Goal: Information Seeking & Learning: Learn about a topic

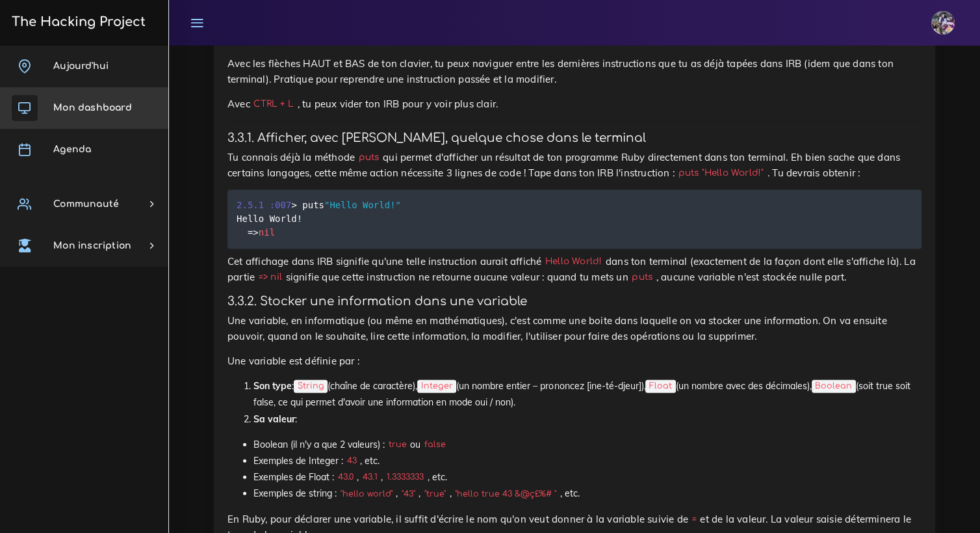
click at [87, 114] on link "Mon dashboard" at bounding box center [84, 108] width 168 height 42
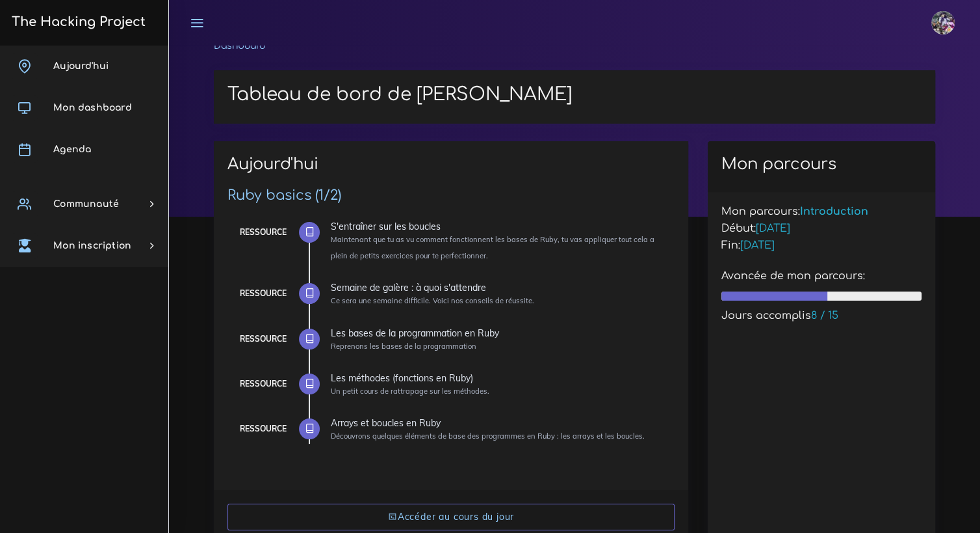
scroll to position [130, 0]
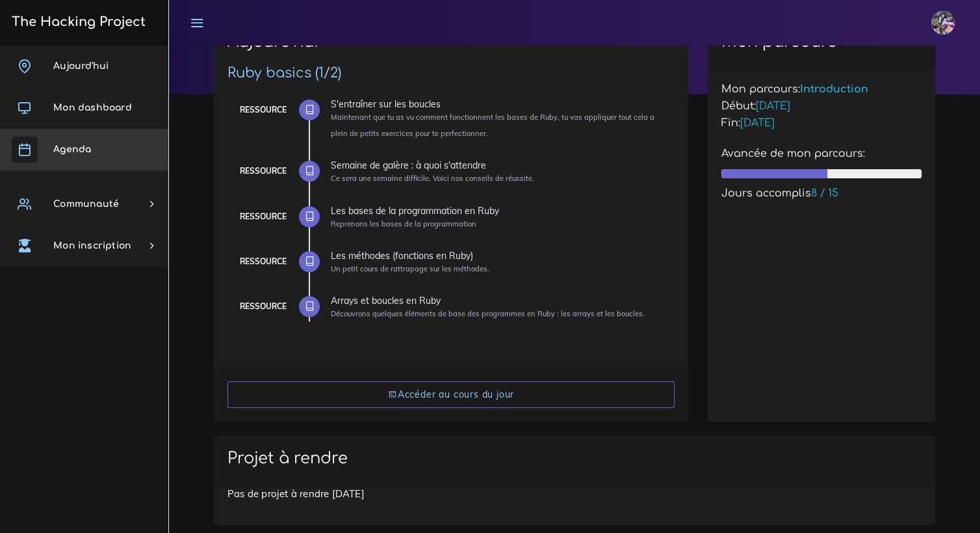
click at [94, 129] on link "Agenda" at bounding box center [84, 150] width 168 height 42
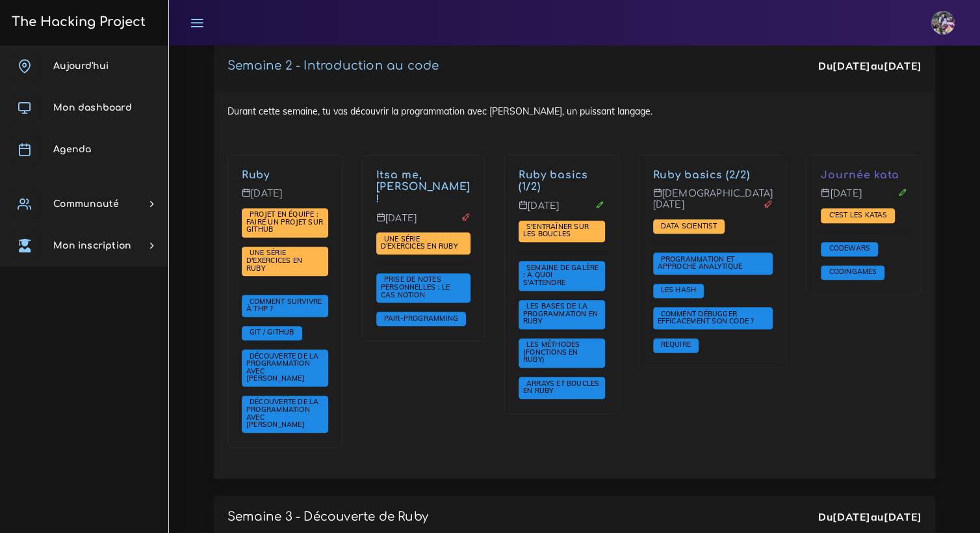
scroll to position [902, 0]
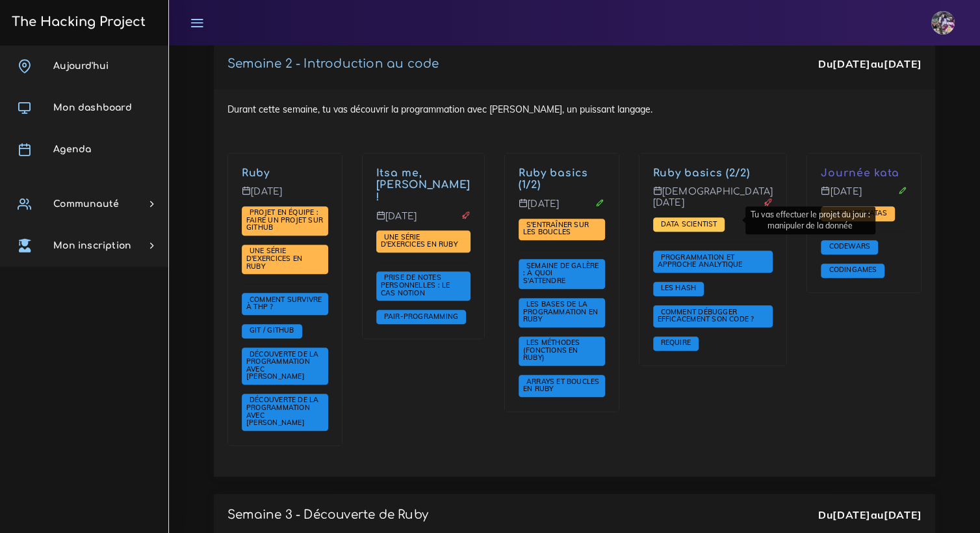
click at [703, 219] on span "Data scientist" at bounding box center [689, 223] width 63 height 9
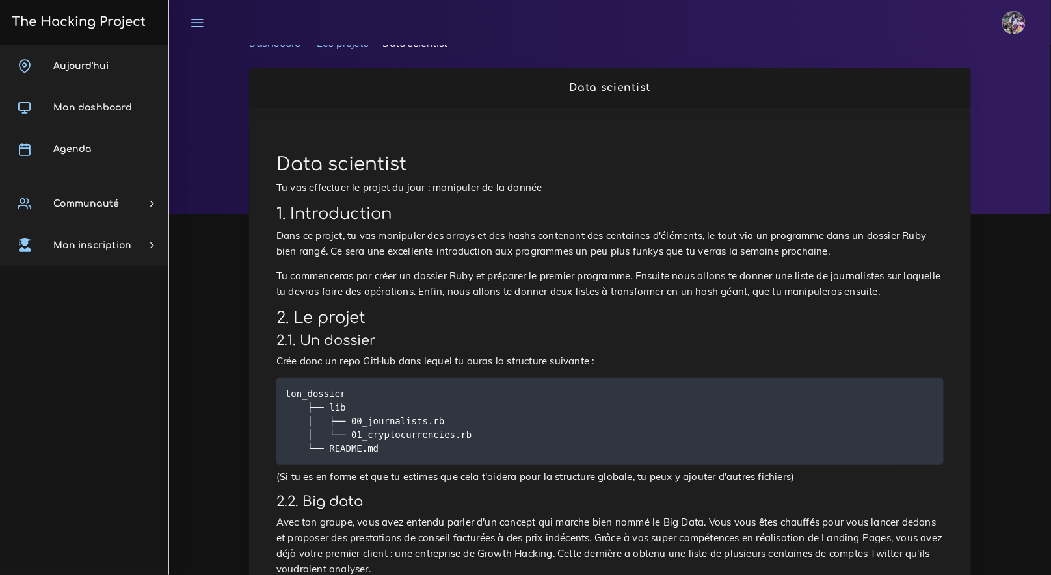
scroll to position [26, 0]
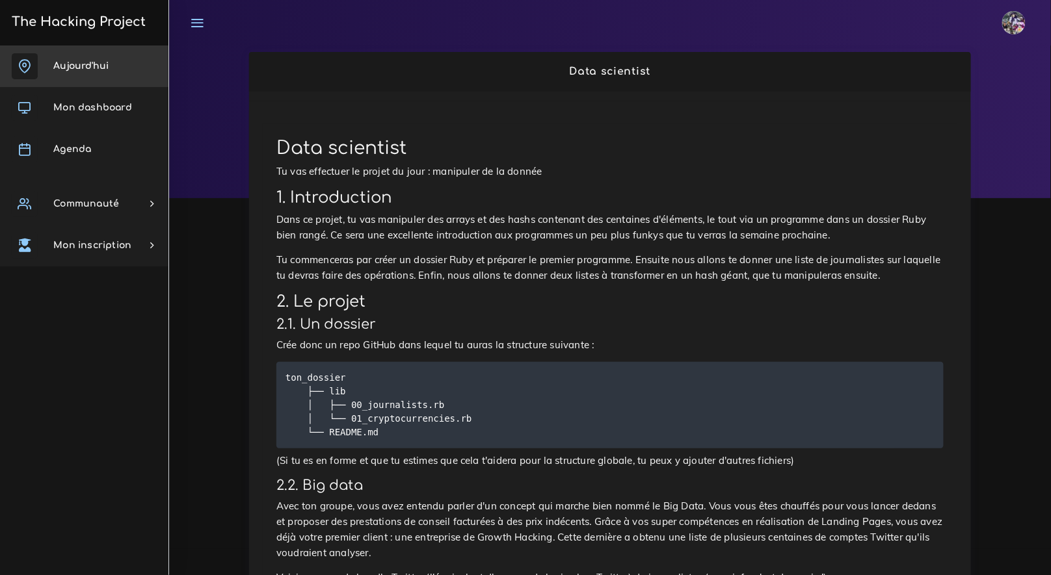
click at [79, 58] on link "Aujourd'hui" at bounding box center [84, 67] width 168 height 42
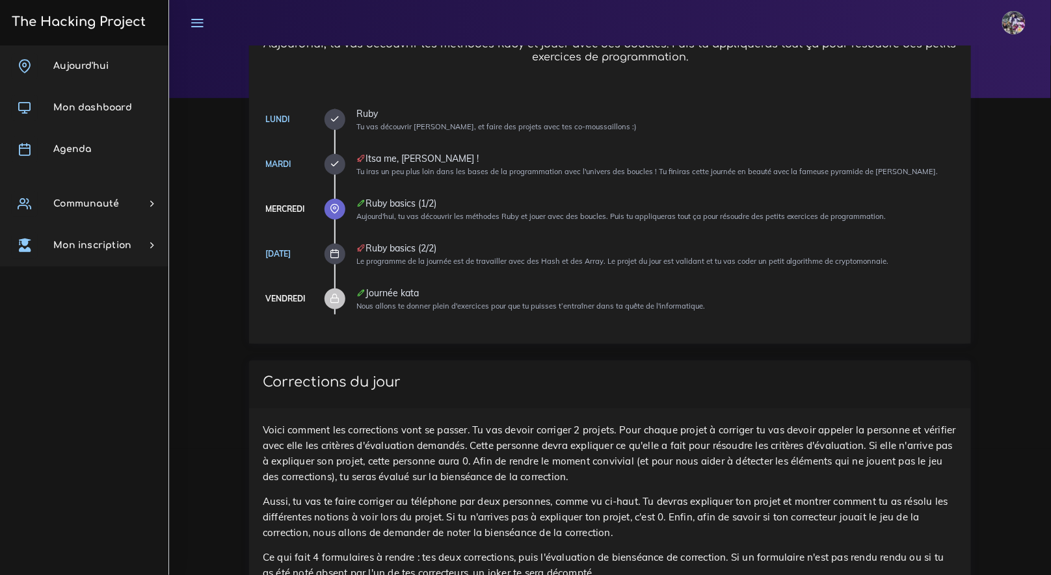
scroll to position [143, 0]
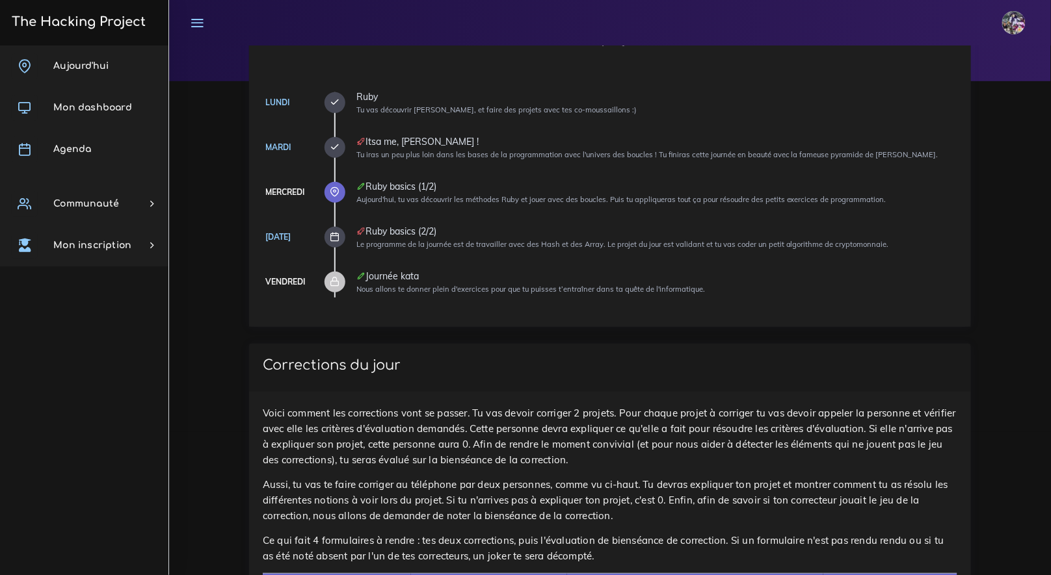
click at [335, 144] on icon at bounding box center [335, 147] width 10 height 10
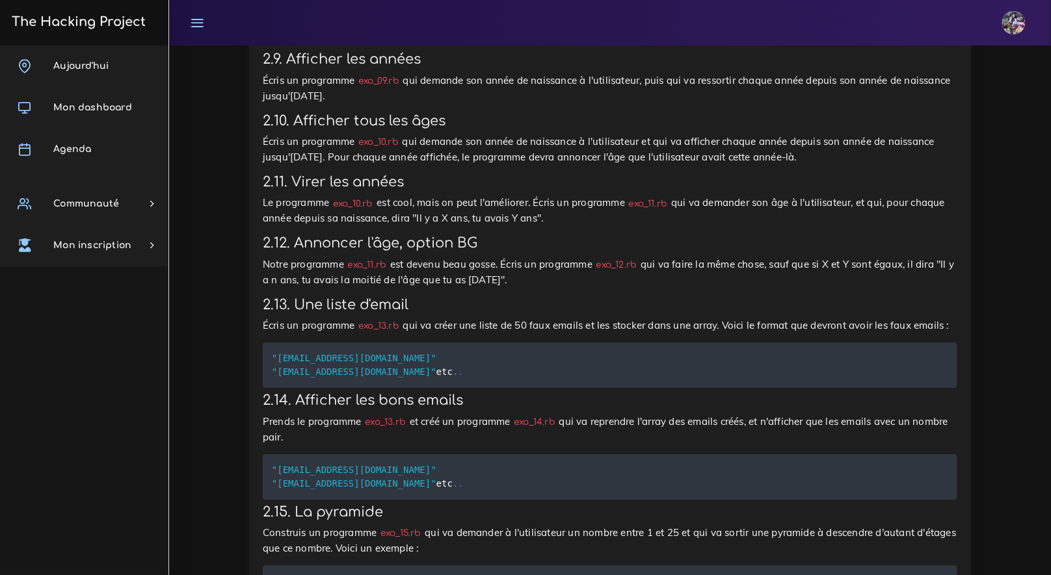
scroll to position [1154, 0]
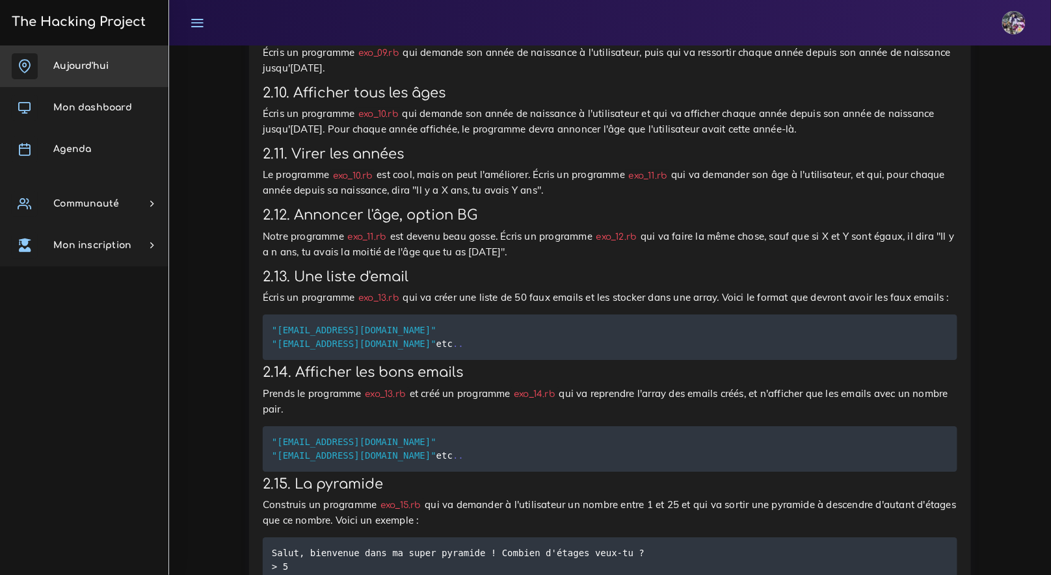
click at [102, 85] on link "Aujourd'hui" at bounding box center [84, 67] width 168 height 42
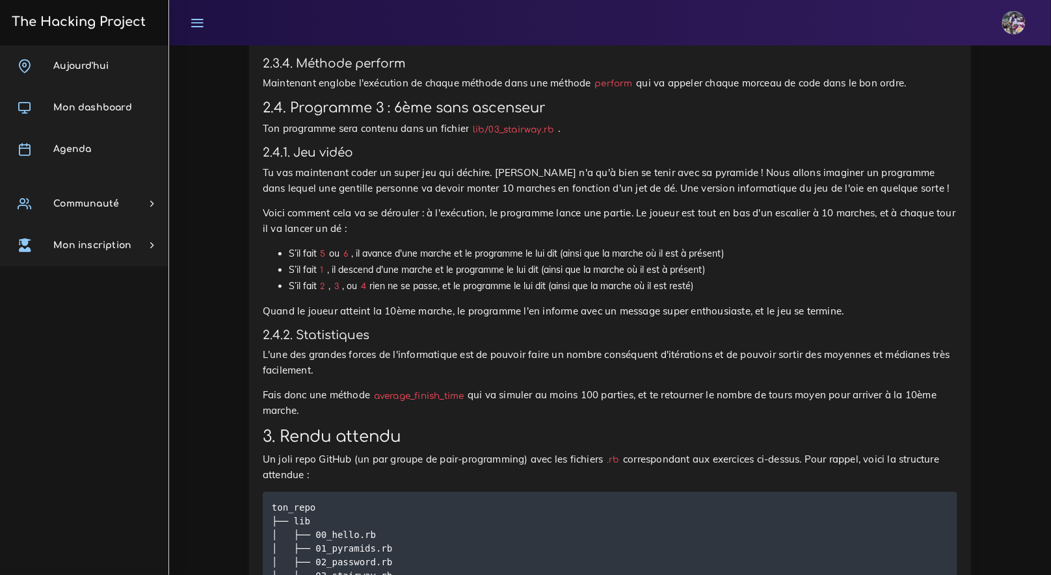
scroll to position [2815, 0]
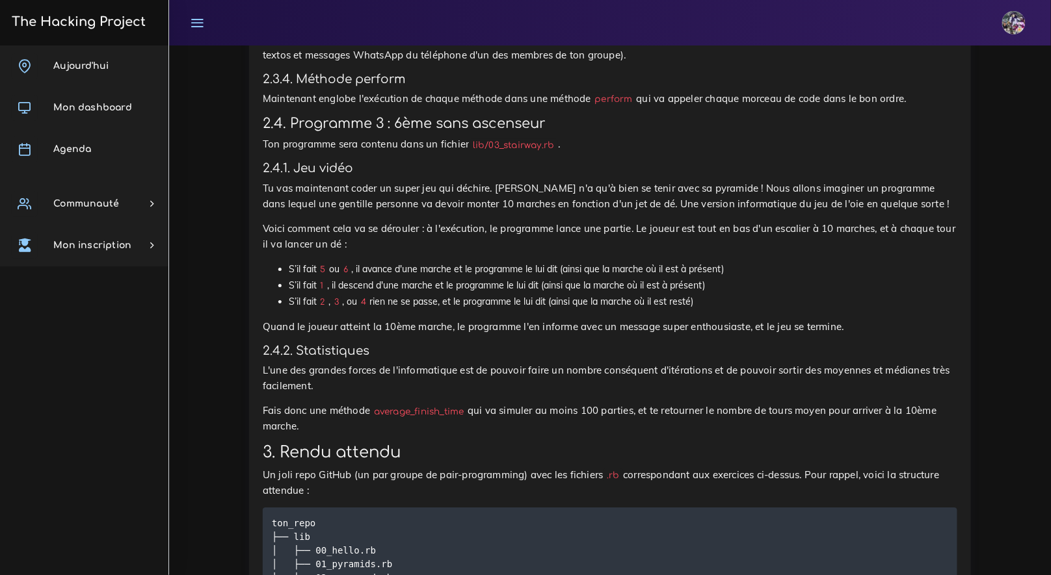
click at [464, 63] on p "L'écran d'accueil va dire à l'utilisateur qu'il est bienvenu dans sa zone secrè…" at bounding box center [610, 47] width 694 height 31
click at [450, 63] on p "L'écran d'accueil va dire à l'utilisateur qu'il est bienvenu dans sa zone secrè…" at bounding box center [610, 47] width 694 height 31
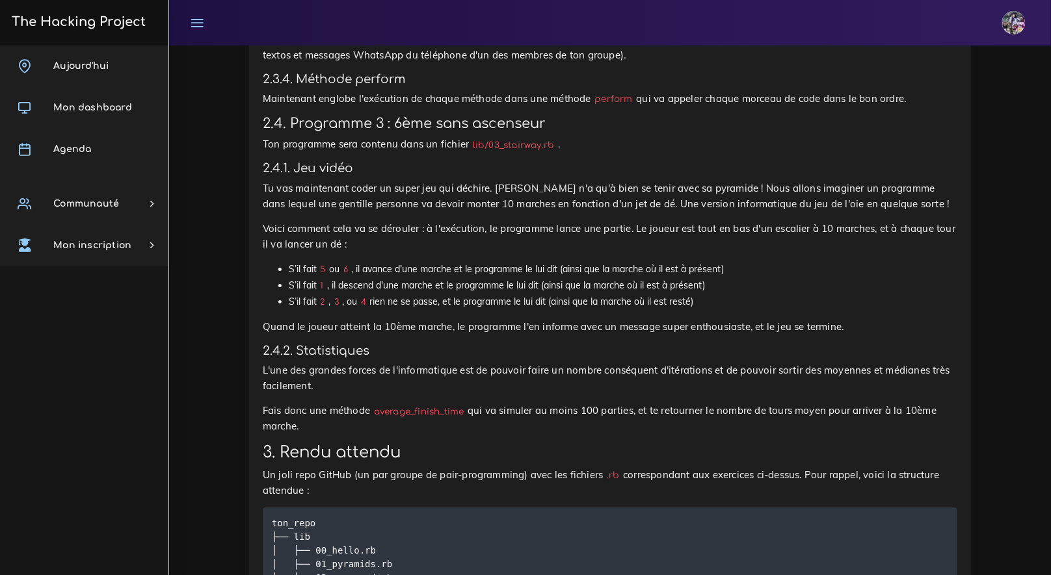
click at [447, 86] on h4 "2.3.4. Méthode perform" at bounding box center [610, 79] width 694 height 14
click at [636, 63] on p "L'écran d'accueil va dire à l'utilisateur qu'il est bienvenu dans sa zone secrè…" at bounding box center [610, 47] width 694 height 31
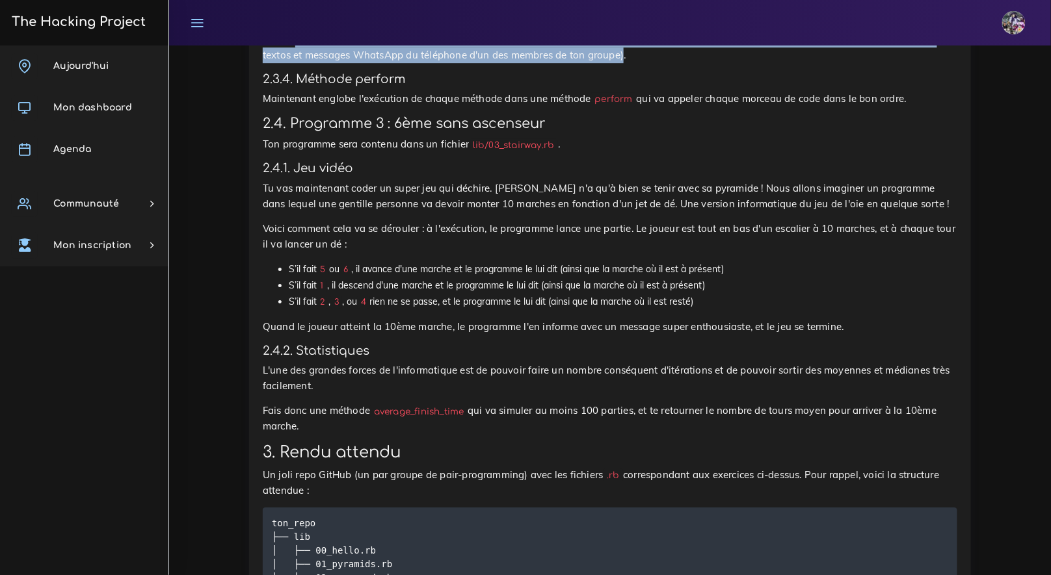
drag, startPoint x: 583, startPoint y: 287, endPoint x: 294, endPoint y: 273, distance: 289.7
click at [294, 63] on p "L'écran d'accueil va dire à l'utilisateur qu'il est bienvenu dans sa zone secrè…" at bounding box center [610, 47] width 694 height 31
click at [295, 63] on p "L'écran d'accueil va dire à l'utilisateur qu'il est bienvenu dans sa zone secrè…" at bounding box center [610, 47] width 694 height 31
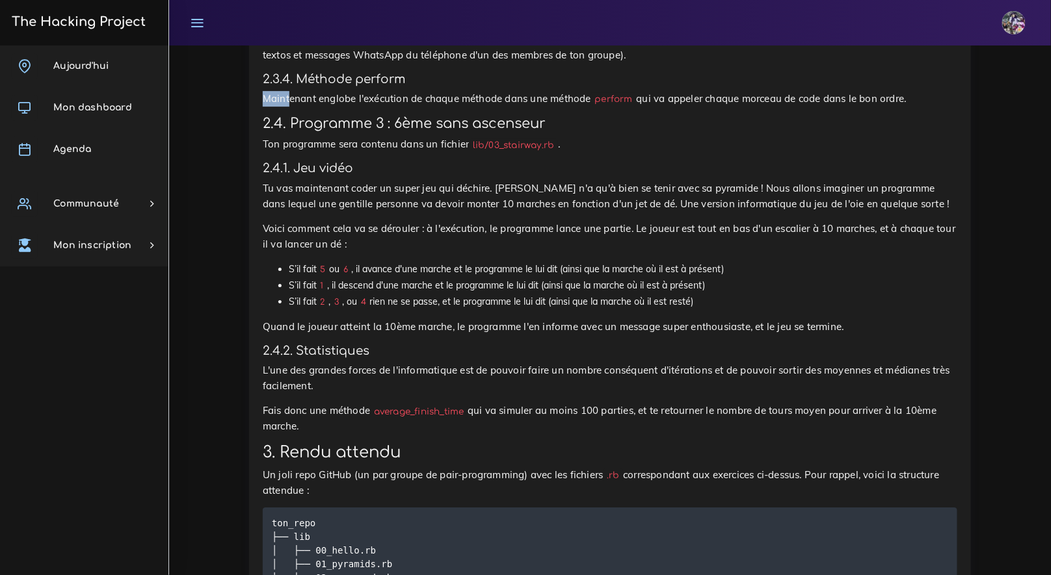
drag, startPoint x: 414, startPoint y: 312, endPoint x: 289, endPoint y: 327, distance: 125.7
click at [289, 107] on p "Maintenant [PERSON_NAME] l'exécution de chaque méthode dans une méthode perform…" at bounding box center [610, 99] width 694 height 16
click at [298, 107] on p "Maintenant [PERSON_NAME] l'exécution de chaque méthode dans une méthode perform…" at bounding box center [610, 99] width 694 height 16
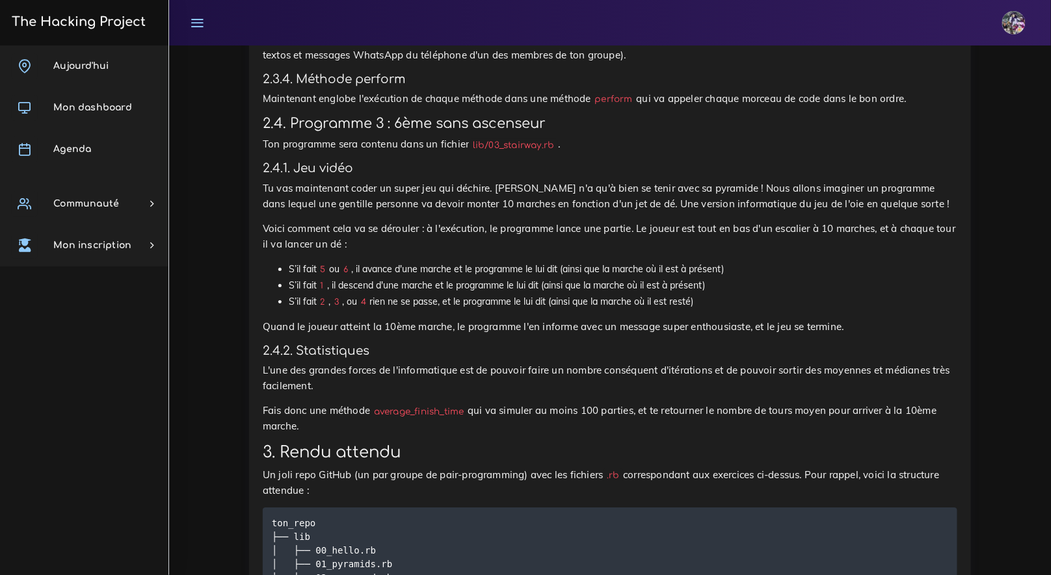
click at [373, 107] on p "Maintenant [PERSON_NAME] l'exécution de chaque méthode dans une méthode perform…" at bounding box center [610, 99] width 694 height 16
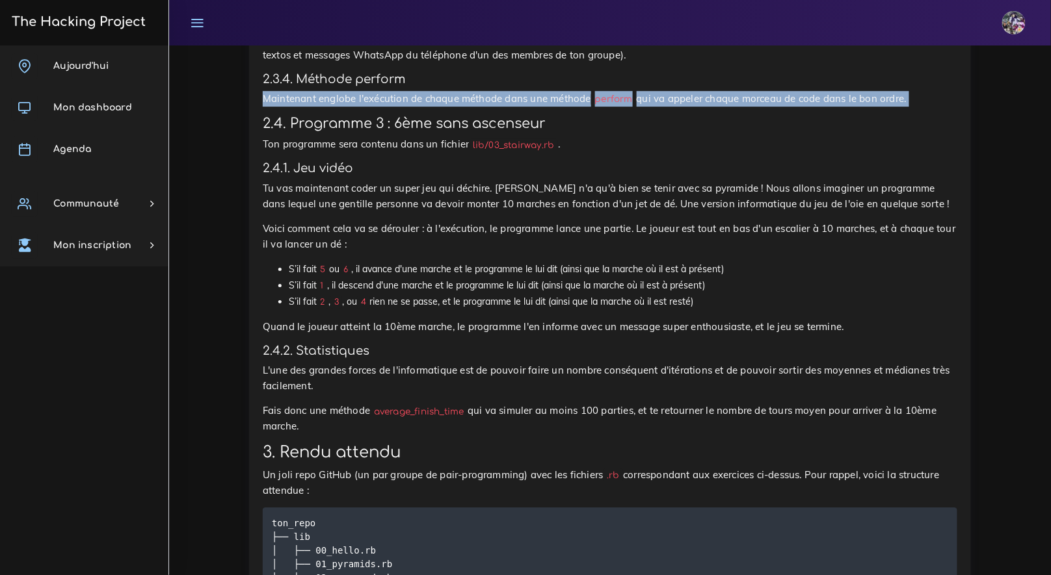
click at [373, 107] on p "Maintenant [PERSON_NAME] l'exécution de chaque méthode dans une méthode perform…" at bounding box center [610, 99] width 694 height 16
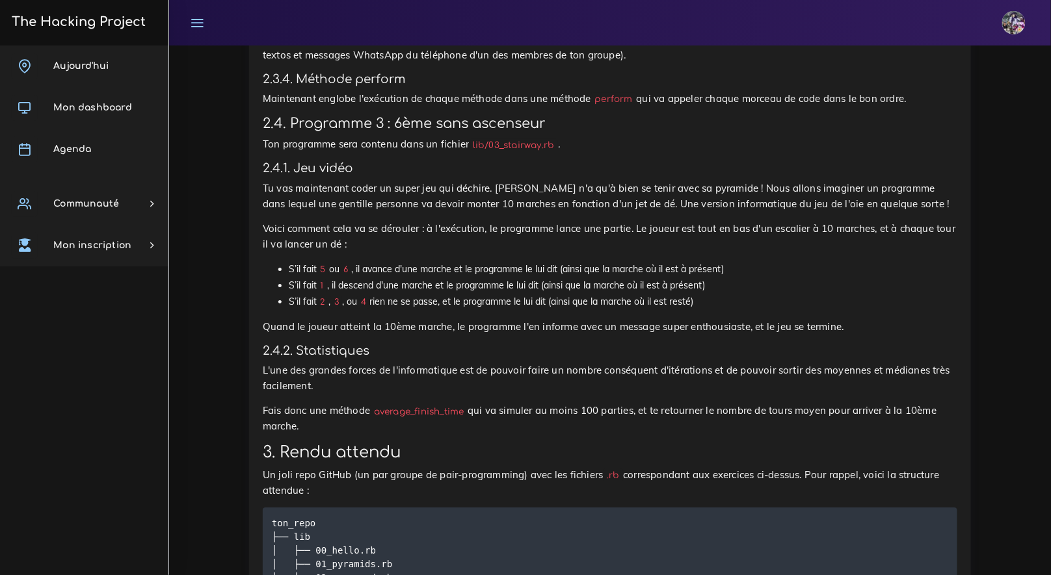
click at [365, 63] on p "L'écran d'accueil va dire à l'utilisateur qu'il est bienvenu dans sa zone secrè…" at bounding box center [610, 47] width 694 height 31
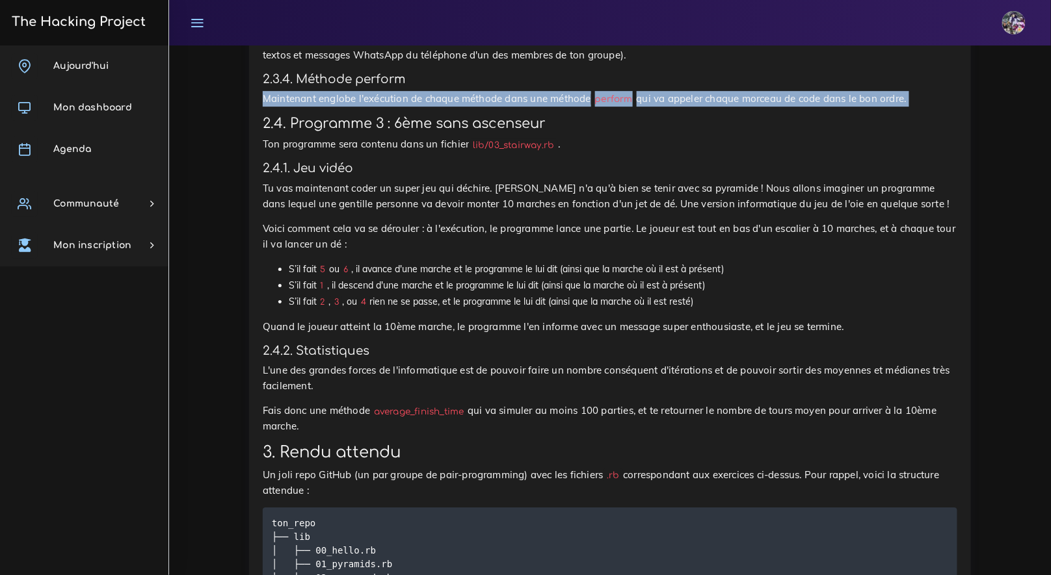
drag, startPoint x: 265, startPoint y: 331, endPoint x: 787, endPoint y: 344, distance: 522.9
click at [282, 107] on p "Maintenant [PERSON_NAME] l'exécution de chaque méthode dans une méthode perform…" at bounding box center [610, 99] width 694 height 16
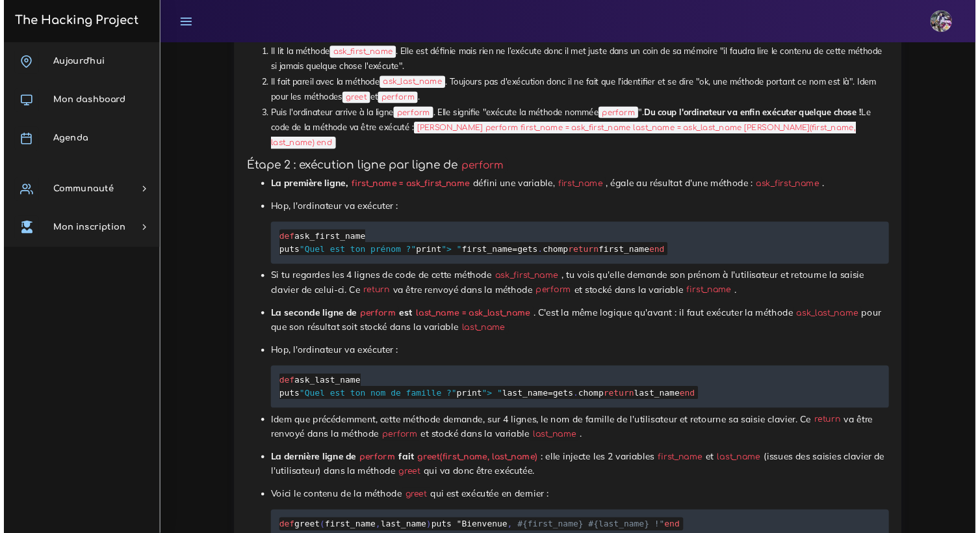
scroll to position [10372, 0]
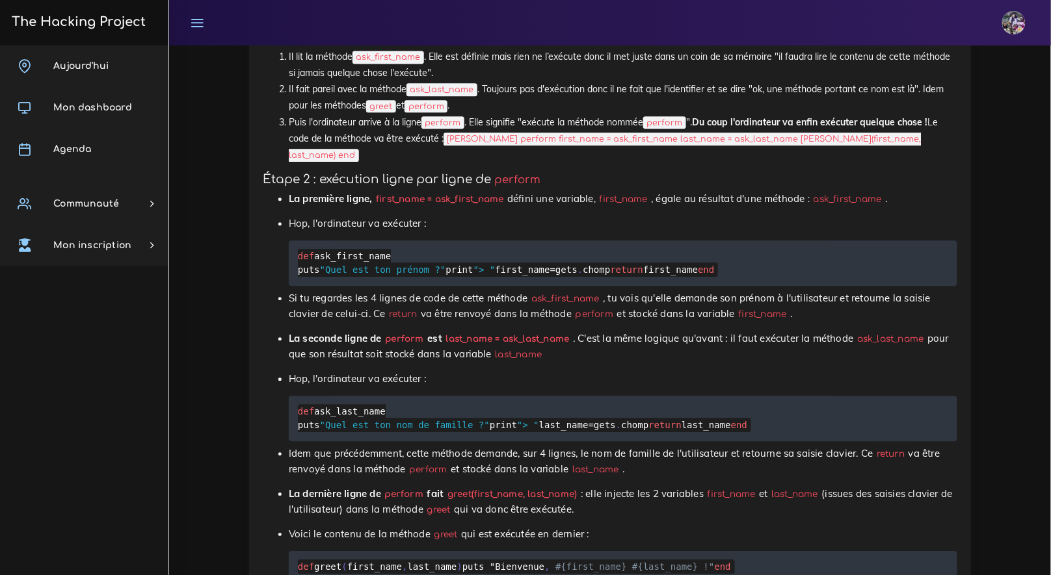
drag, startPoint x: 276, startPoint y: 172, endPoint x: 304, endPoint y: 216, distance: 52.0
drag, startPoint x: 274, startPoint y: 177, endPoint x: 332, endPoint y: 231, distance: 79.1
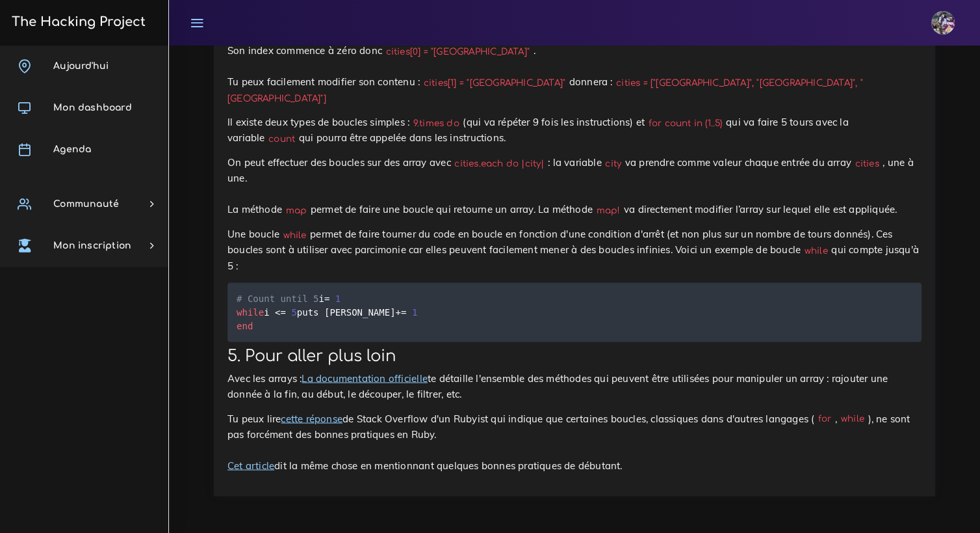
scroll to position [15342, 0]
drag, startPoint x: 243, startPoint y: 370, endPoint x: 287, endPoint y: 392, distance: 49.4
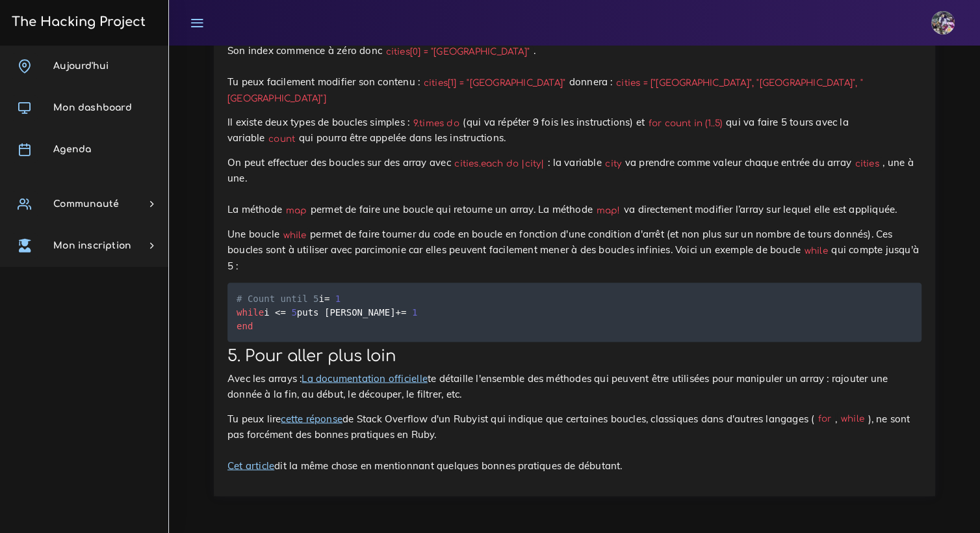
drag, startPoint x: 275, startPoint y: 397, endPoint x: 441, endPoint y: 404, distance: 166.0
drag, startPoint x: 252, startPoint y: 397, endPoint x: 669, endPoint y: 431, distance: 418.1
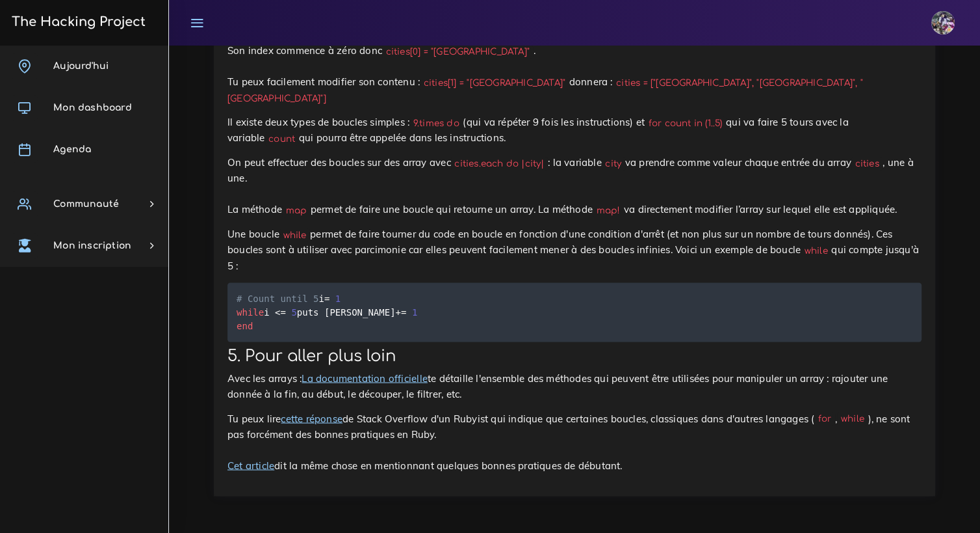
drag, startPoint x: 667, startPoint y: 430, endPoint x: 660, endPoint y: 427, distance: 7.9
drag, startPoint x: 239, startPoint y: 167, endPoint x: 481, endPoint y: 233, distance: 250.8
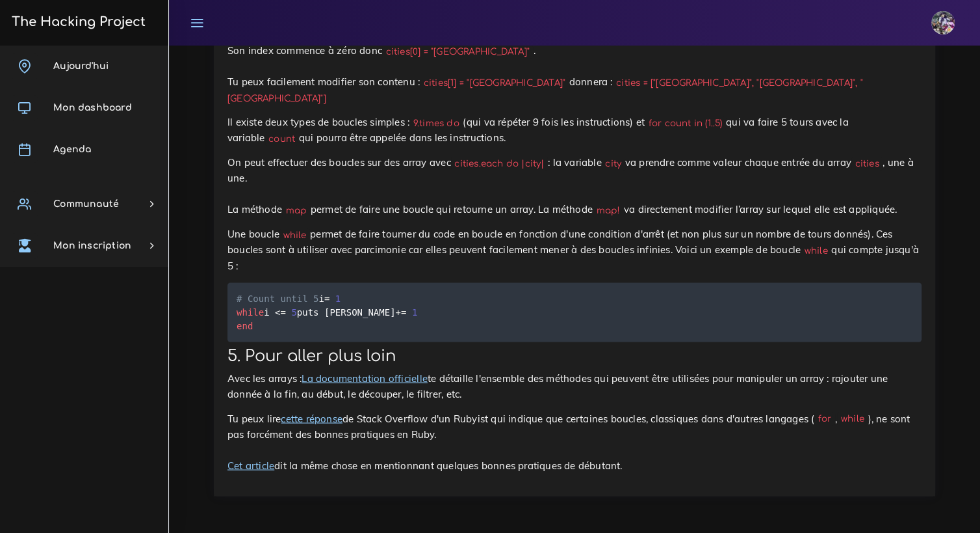
drag, startPoint x: 237, startPoint y: 168, endPoint x: 318, endPoint y: 265, distance: 126.0
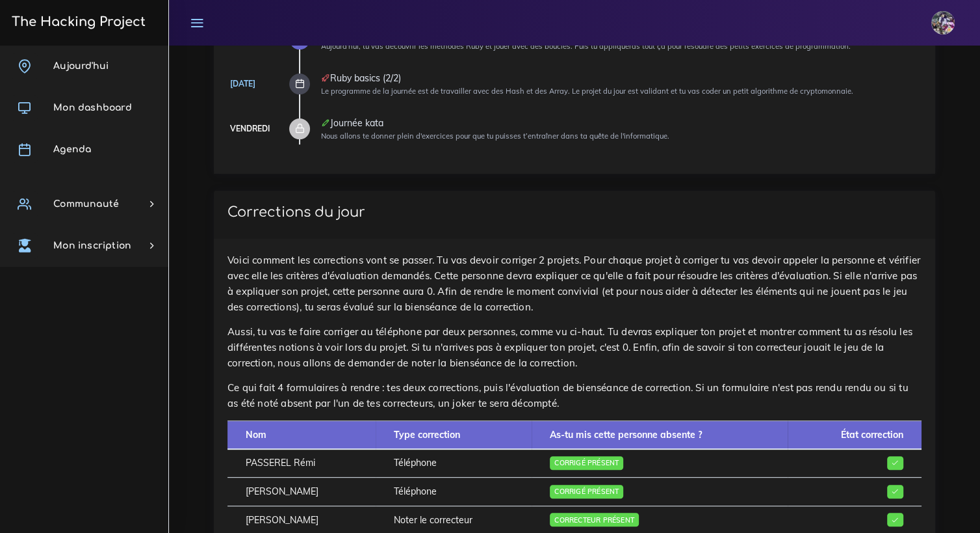
scroll to position [124, 0]
